Goal: Task Accomplishment & Management: Use online tool/utility

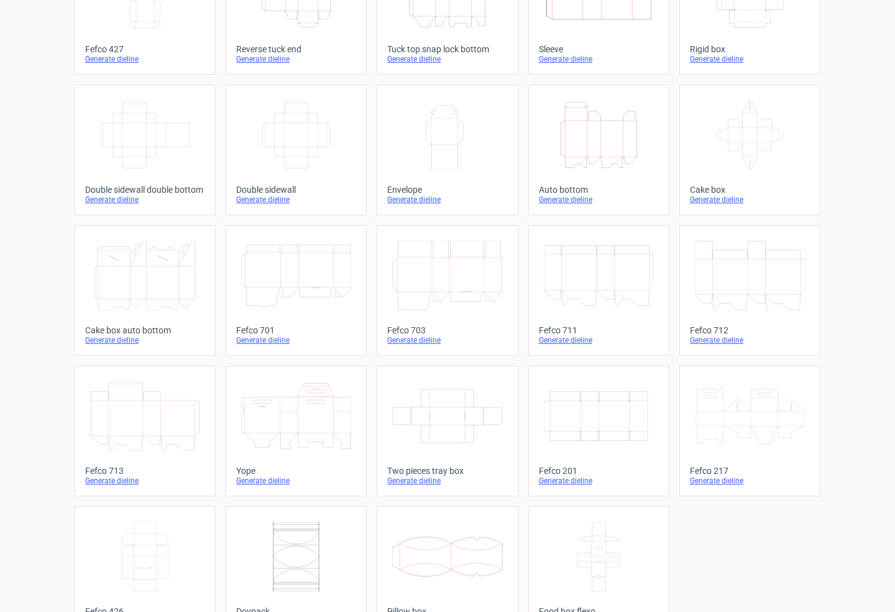
scroll to position [165, 0]
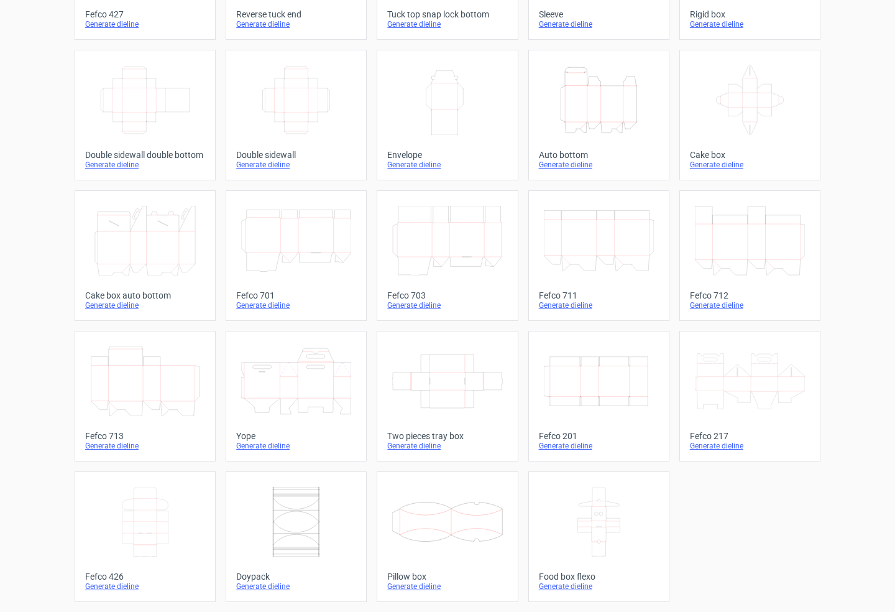
click at [140, 525] on icon at bounding box center [145, 522] width 110 height 70
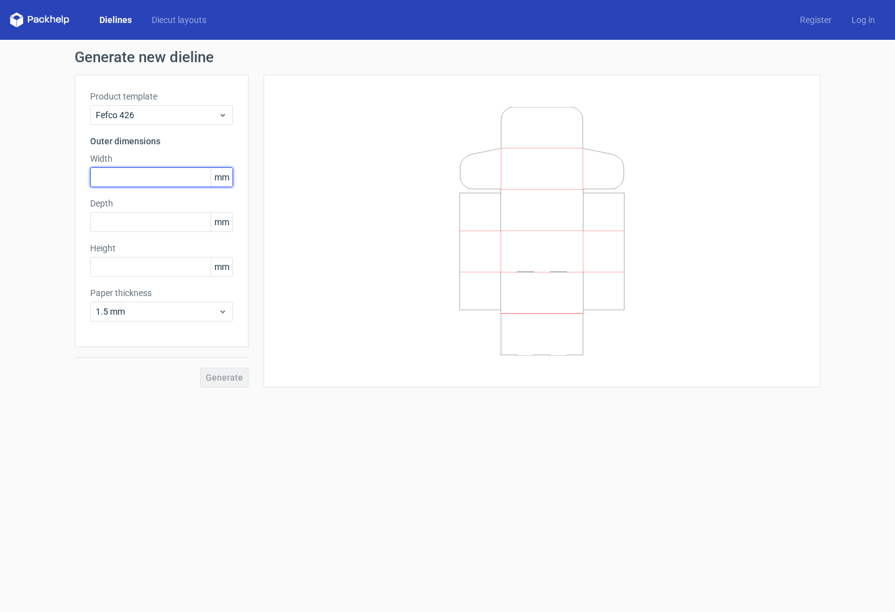
click at [127, 175] on input "text" at bounding box center [161, 177] width 143 height 20
type input "230"
type input "1"
type input "155"
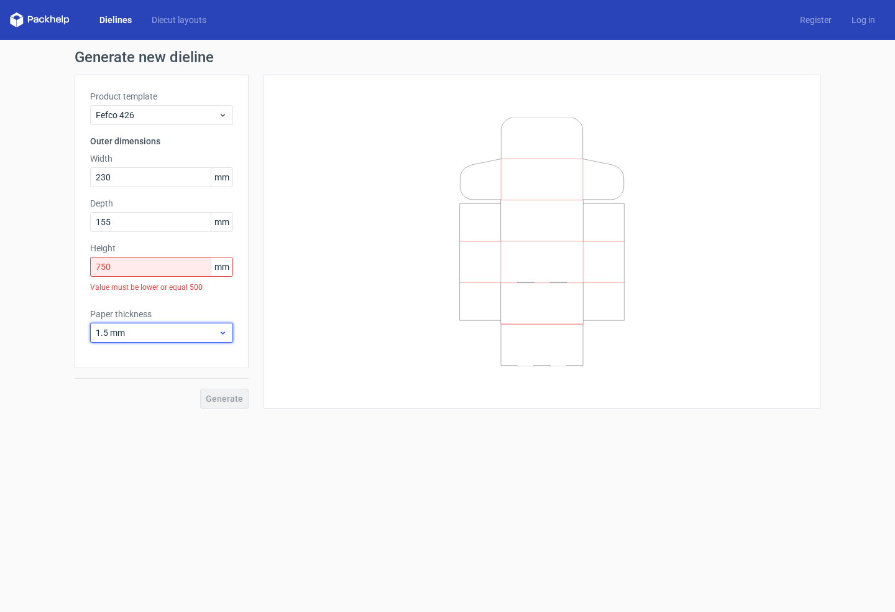
click at [194, 311] on div "Paper thickness 1.5 mm" at bounding box center [161, 325] width 143 height 35
click at [186, 336] on span "1.5 mm" at bounding box center [157, 332] width 122 height 12
click at [134, 454] on div "4 mm" at bounding box center [161, 459] width 133 height 20
click at [157, 272] on input "750" at bounding box center [161, 267] width 143 height 20
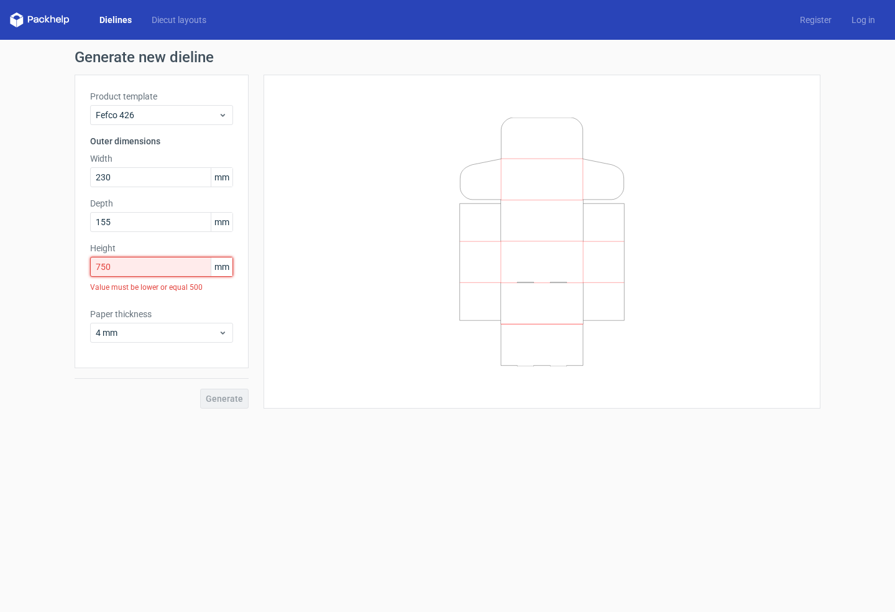
type input "75"
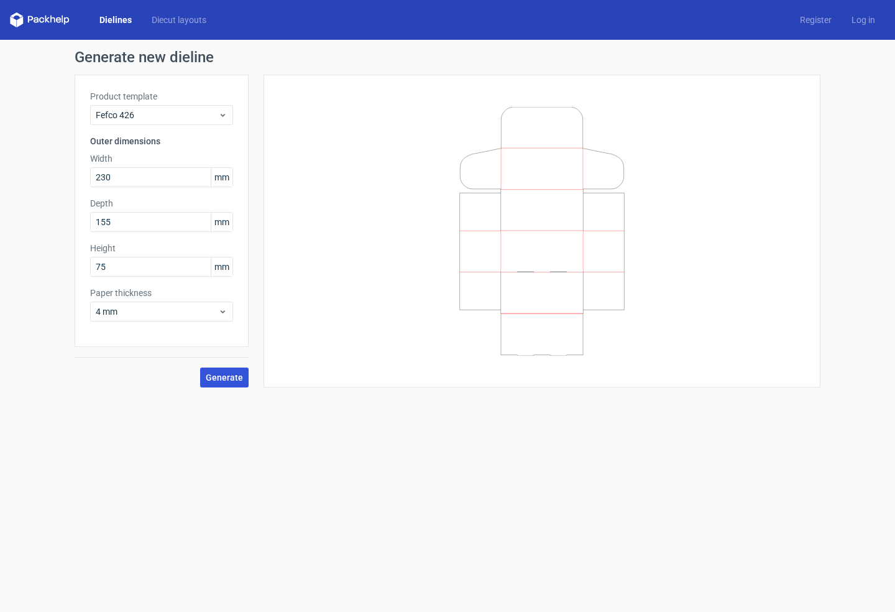
click at [221, 376] on span "Generate" at bounding box center [224, 377] width 37 height 9
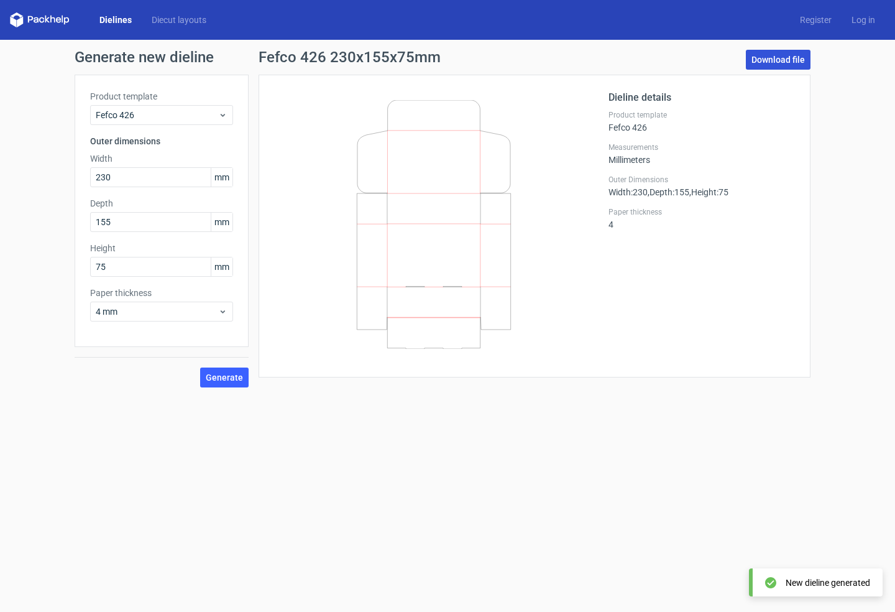
click at [767, 57] on link "Download file" at bounding box center [778, 60] width 65 height 20
